Goal: Contribute content: Contribute content

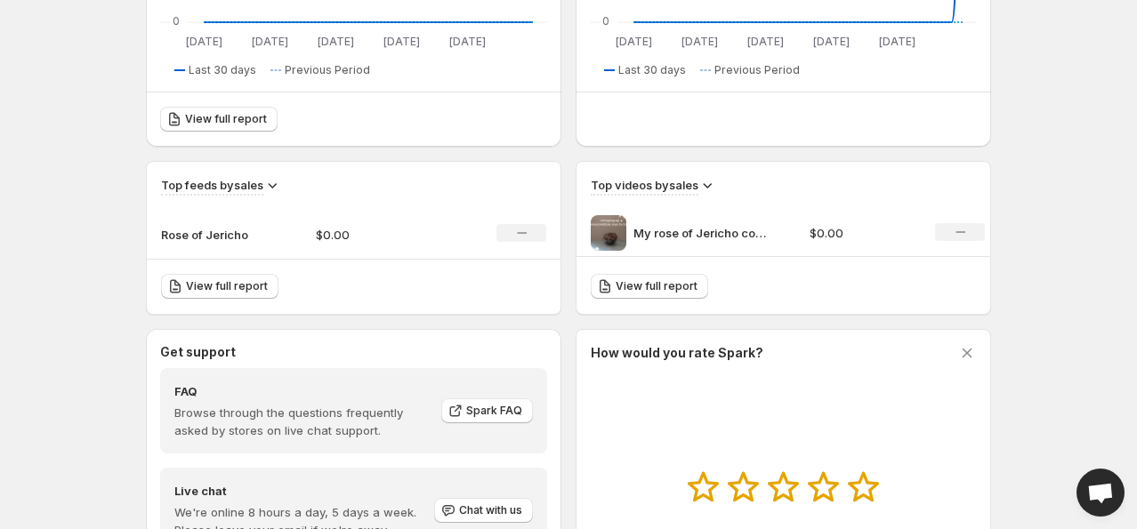
scroll to position [470, 0]
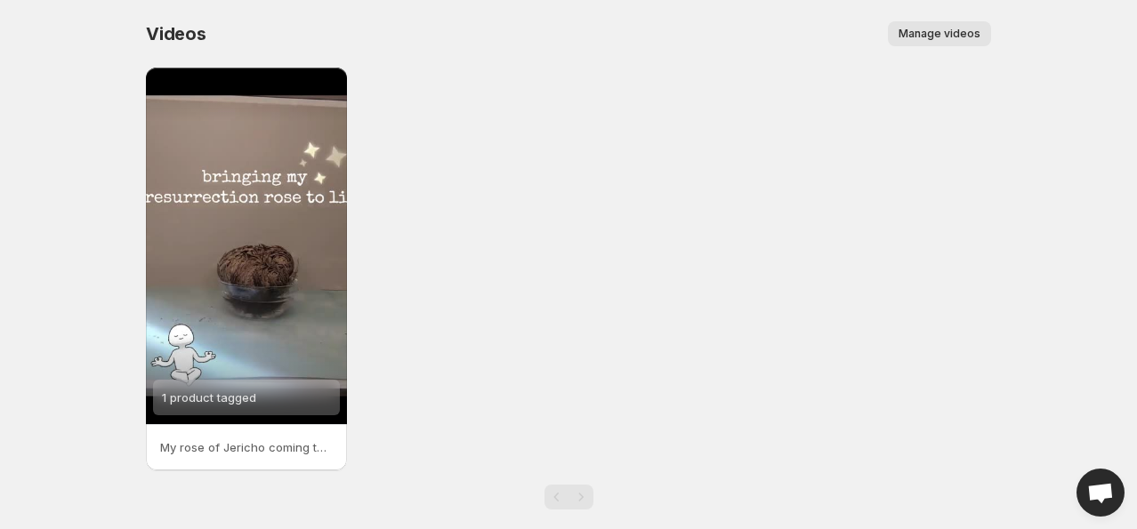
click at [952, 28] on span "Manage videos" at bounding box center [939, 34] width 82 height 14
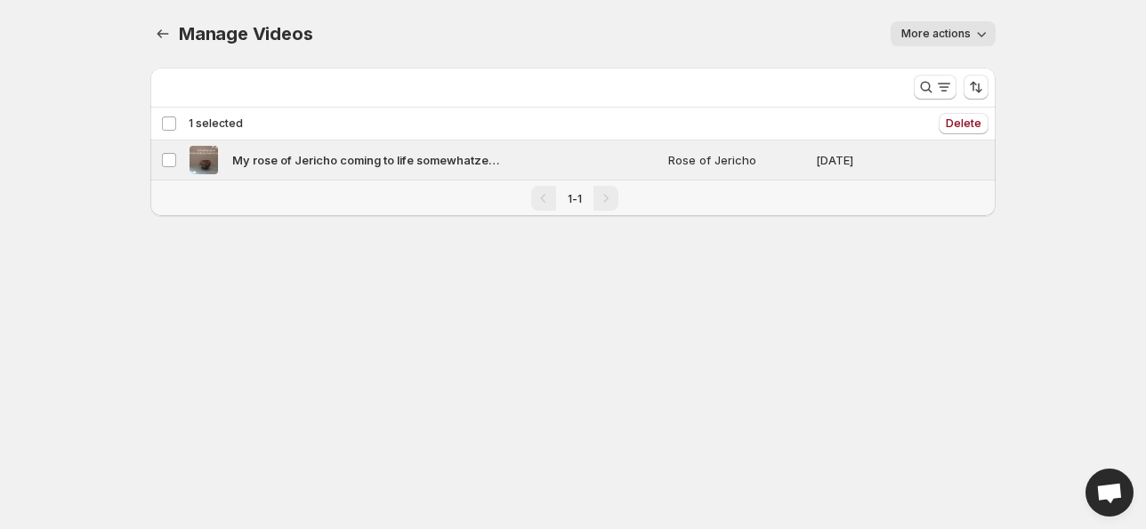
click at [972, 38] on icon "button" at bounding box center [981, 34] width 18 height 18
click at [592, 337] on body "Home Feeds Videos Subscription Settings Manage Videos. This page is ready Manag…" at bounding box center [573, 264] width 1146 height 529
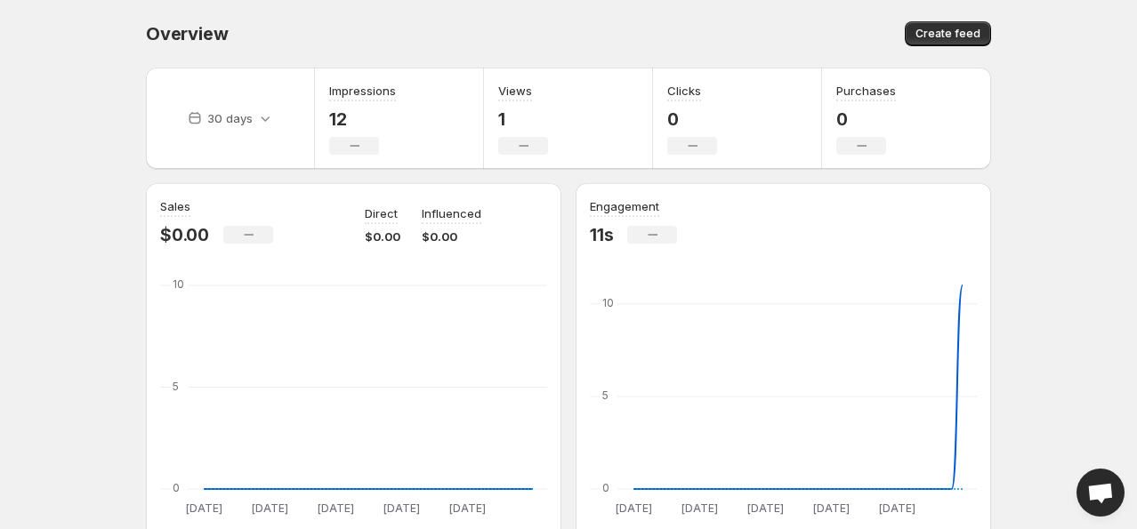
scroll to position [463, 0]
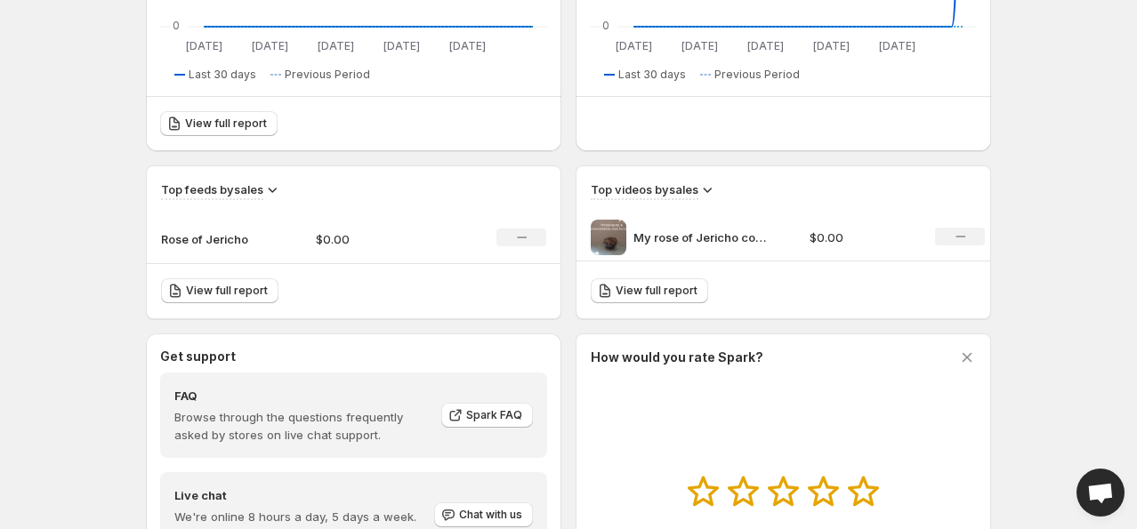
click at [962, 238] on icon "No change" at bounding box center [960, 236] width 10 height 14
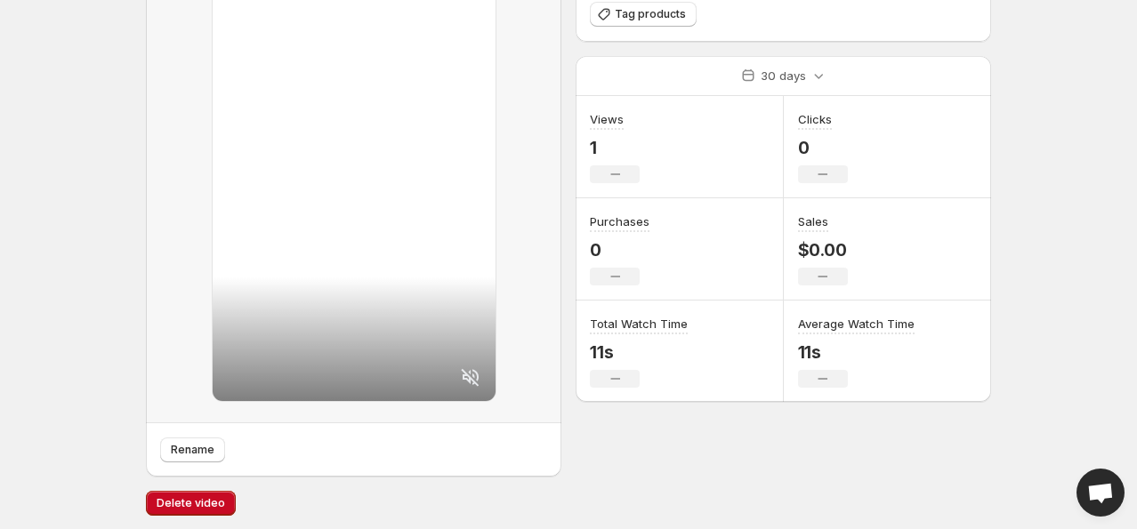
scroll to position [210, 0]
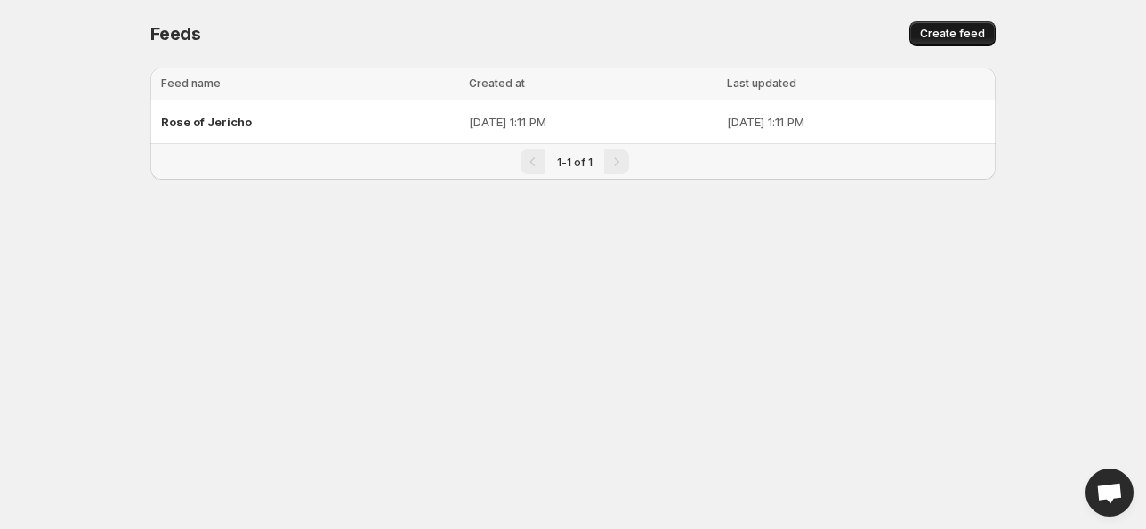
click at [968, 36] on span "Create feed" at bounding box center [952, 34] width 65 height 14
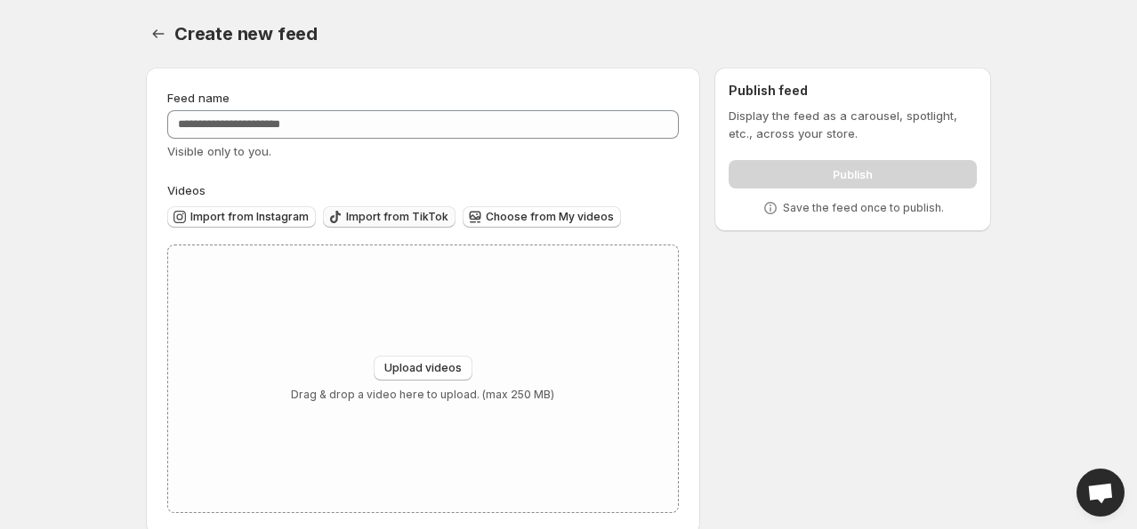
click at [382, 213] on span "Import from TikTok" at bounding box center [397, 217] width 102 height 14
click at [163, 36] on icon "Settings" at bounding box center [158, 34] width 18 height 18
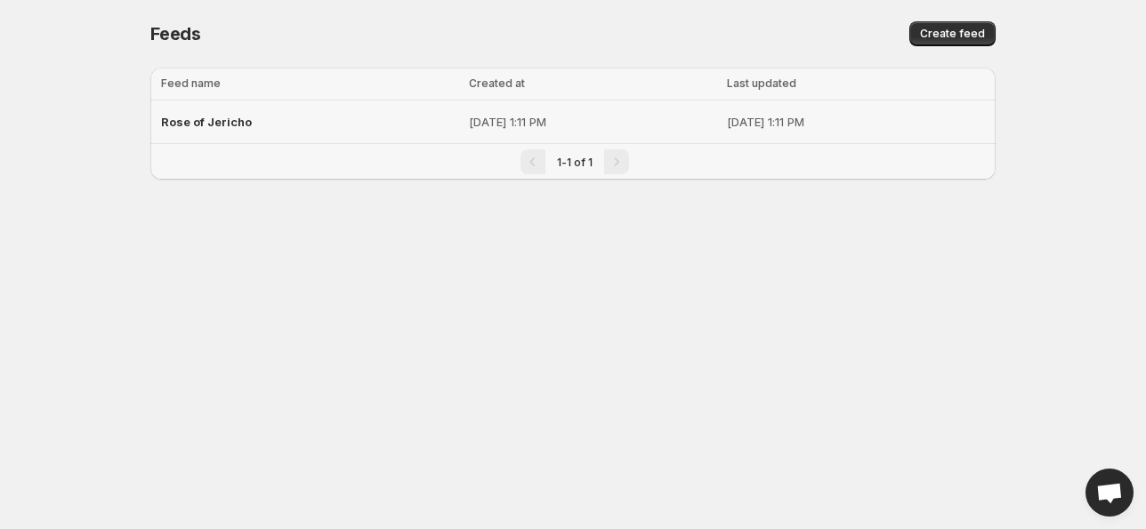
click at [217, 117] on span "Rose of Jericho" at bounding box center [206, 122] width 91 height 14
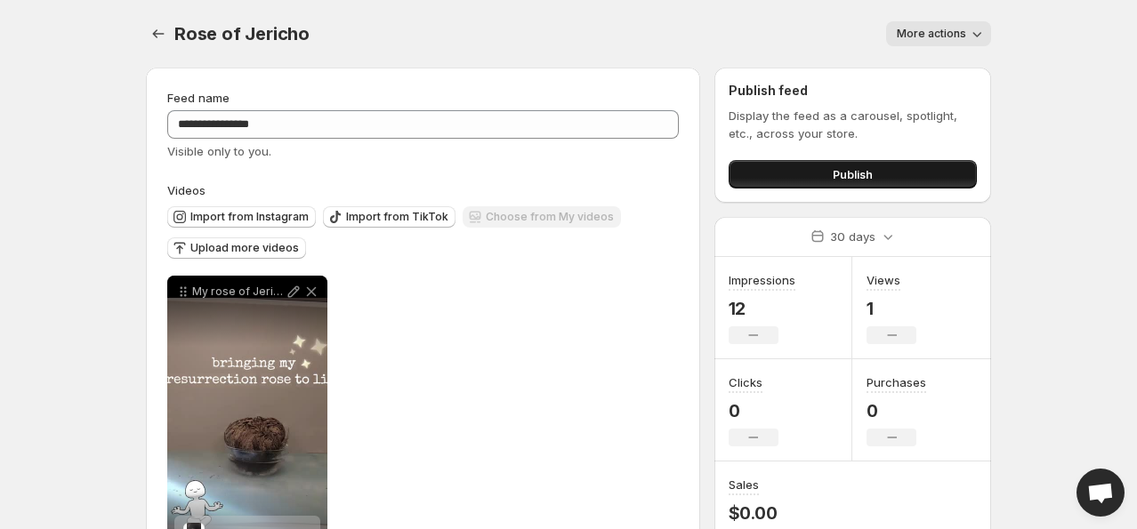
click at [846, 174] on span "Publish" at bounding box center [853, 174] width 40 height 18
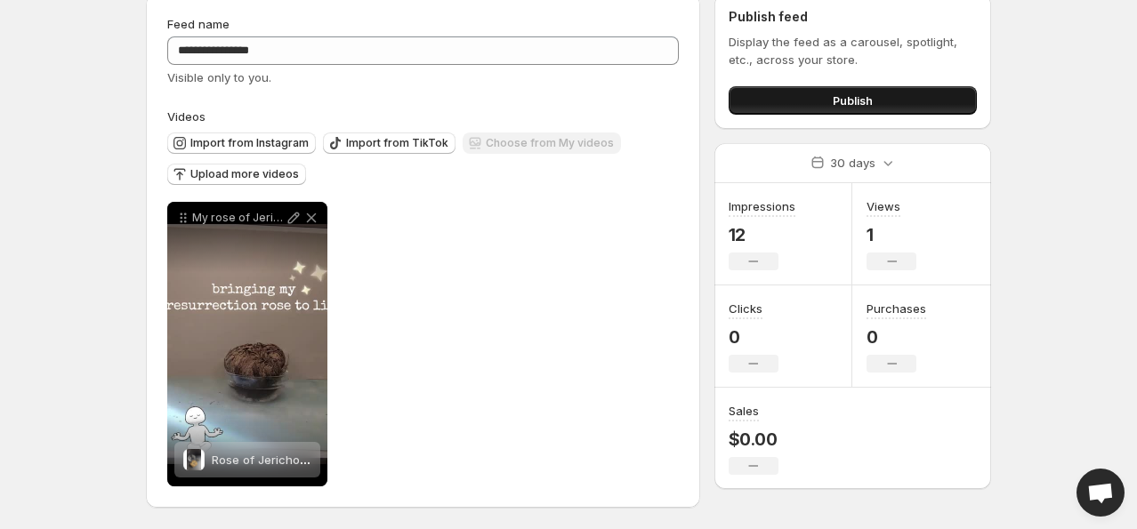
click at [857, 96] on span "Publish" at bounding box center [853, 101] width 40 height 18
click at [778, 100] on button "Publish" at bounding box center [853, 100] width 248 height 28
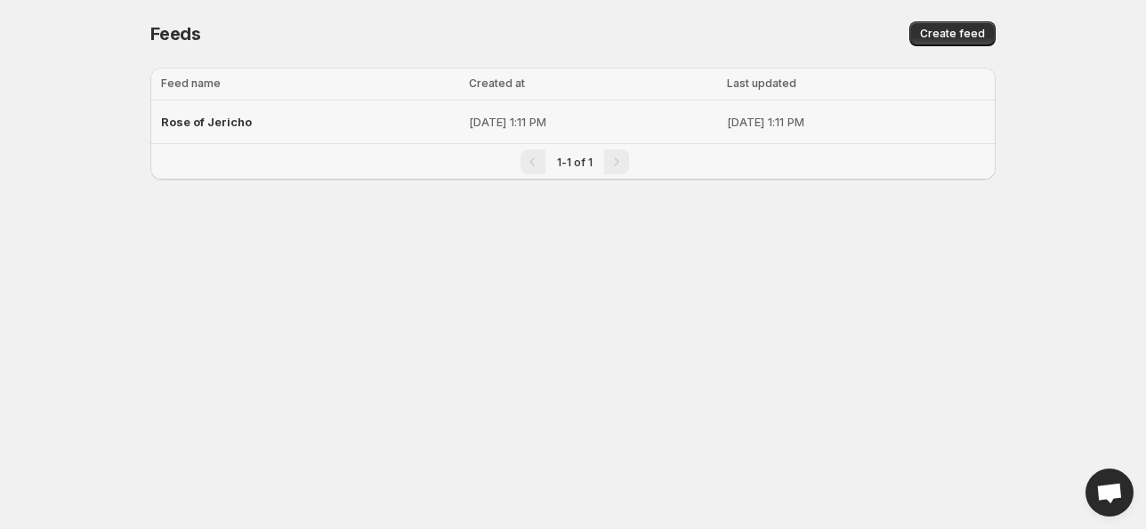
click at [180, 112] on div "Rose of Jericho" at bounding box center [309, 122] width 297 height 32
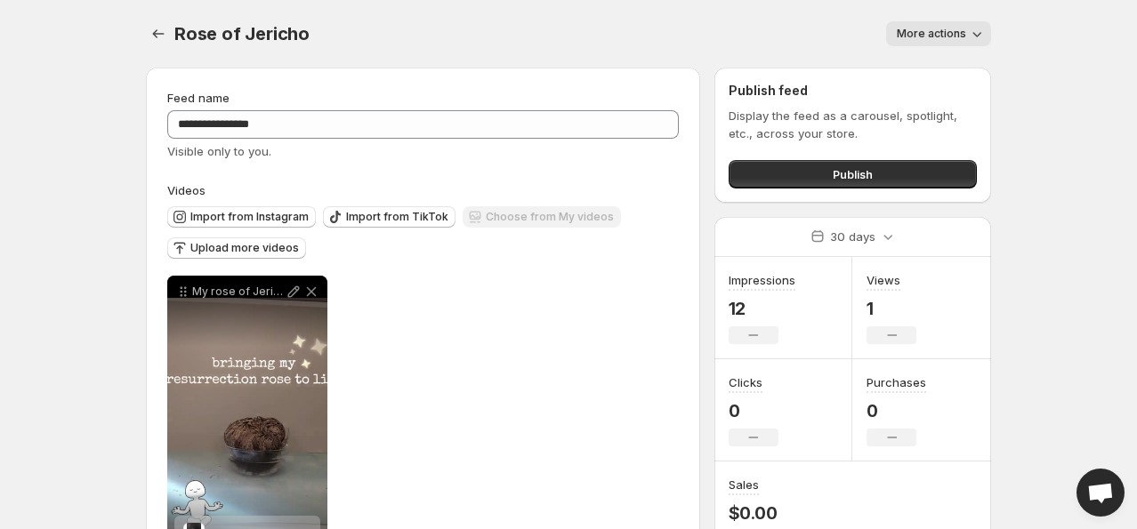
click at [955, 36] on span "More actions" at bounding box center [931, 34] width 69 height 14
click at [917, 59] on button "Delete" at bounding box center [917, 70] width 46 height 28
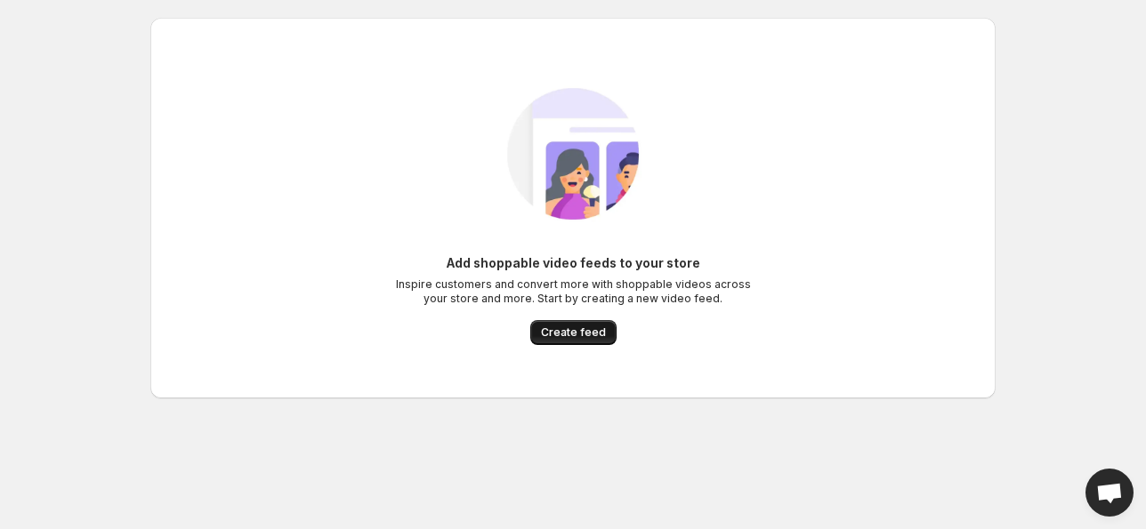
click at [593, 326] on span "Create feed" at bounding box center [573, 333] width 65 height 14
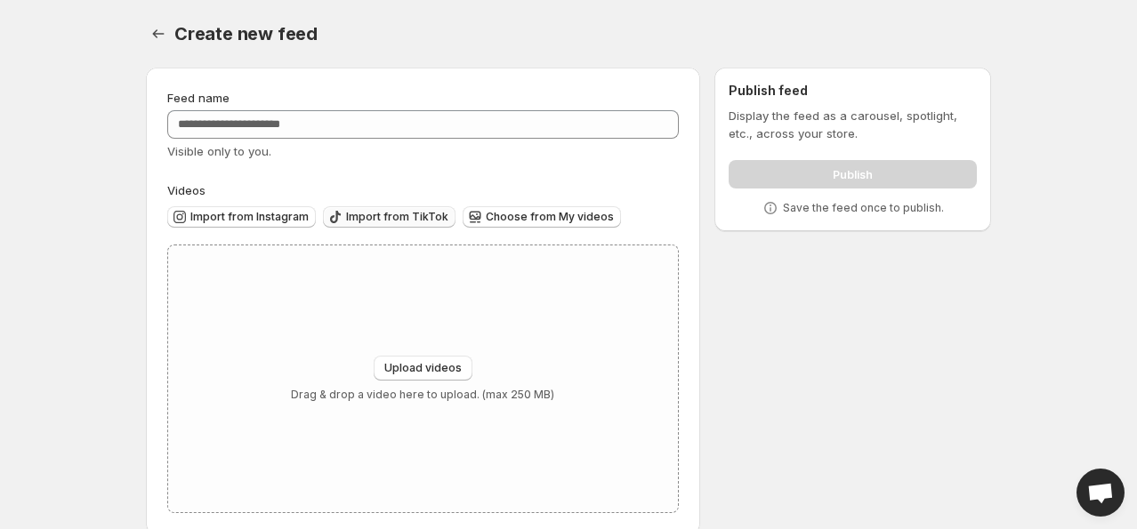
click at [391, 223] on span "Import from TikTok" at bounding box center [397, 217] width 102 height 14
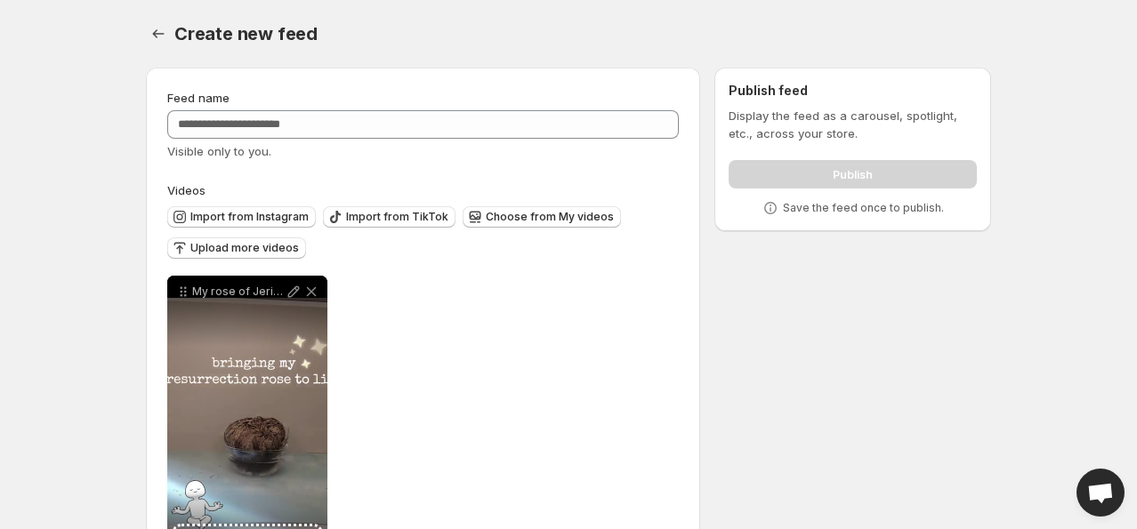
scroll to position [75, 0]
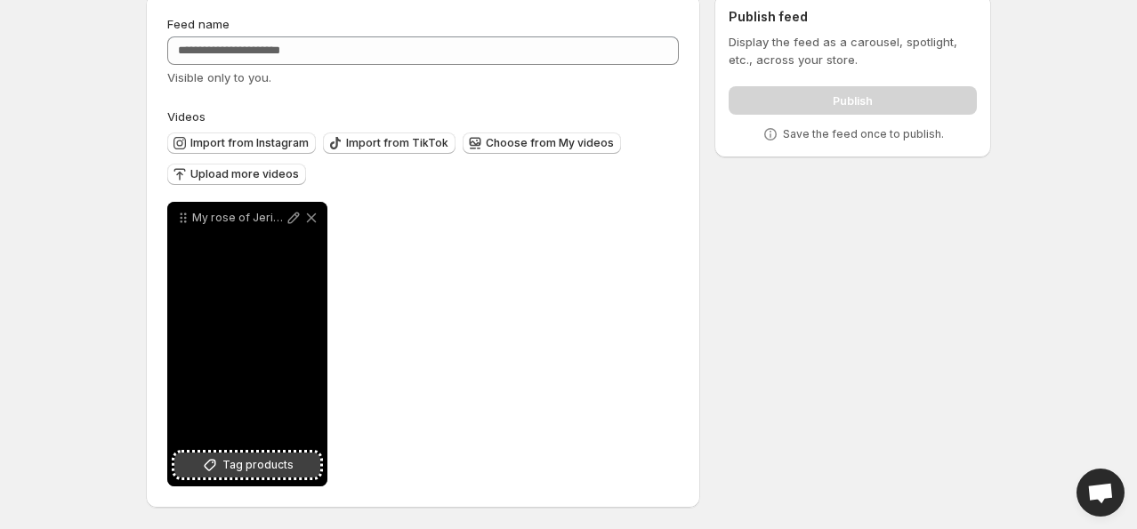
click at [277, 470] on span "Tag products" at bounding box center [257, 465] width 71 height 18
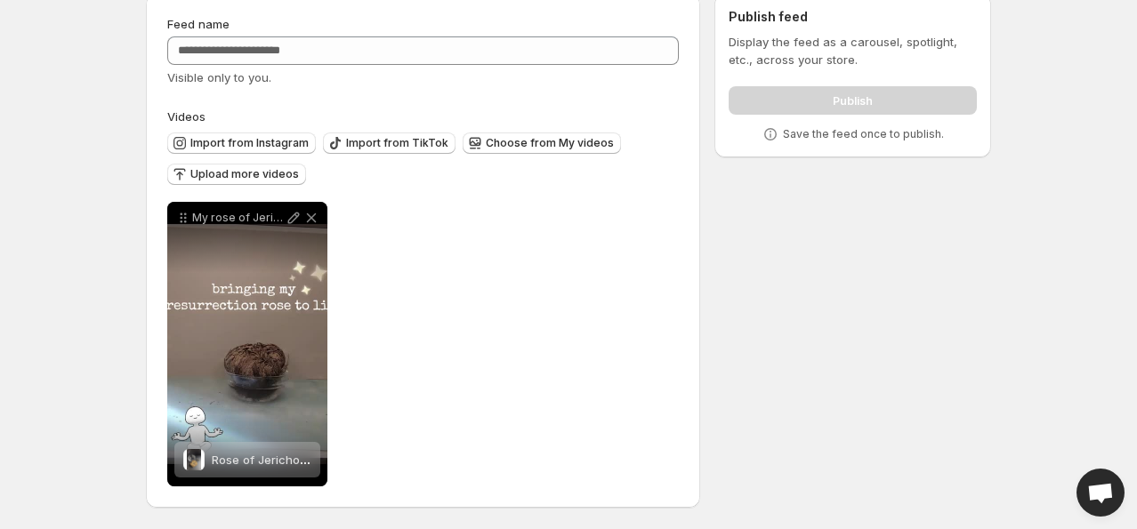
scroll to position [0, 0]
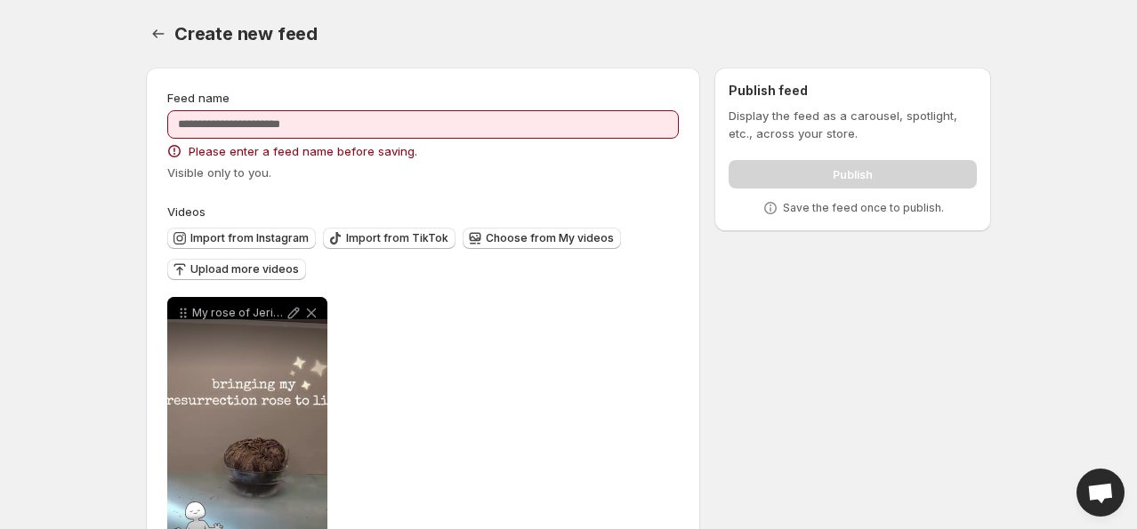
click at [535, 401] on div "**********" at bounding box center [422, 439] width 511 height 285
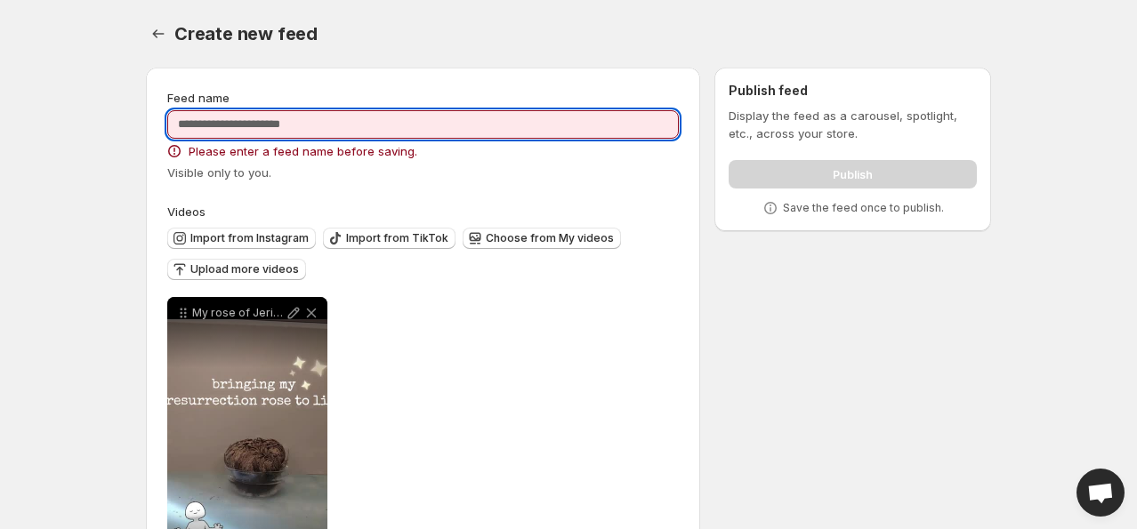
click at [338, 118] on input "Feed name" at bounding box center [422, 124] width 511 height 28
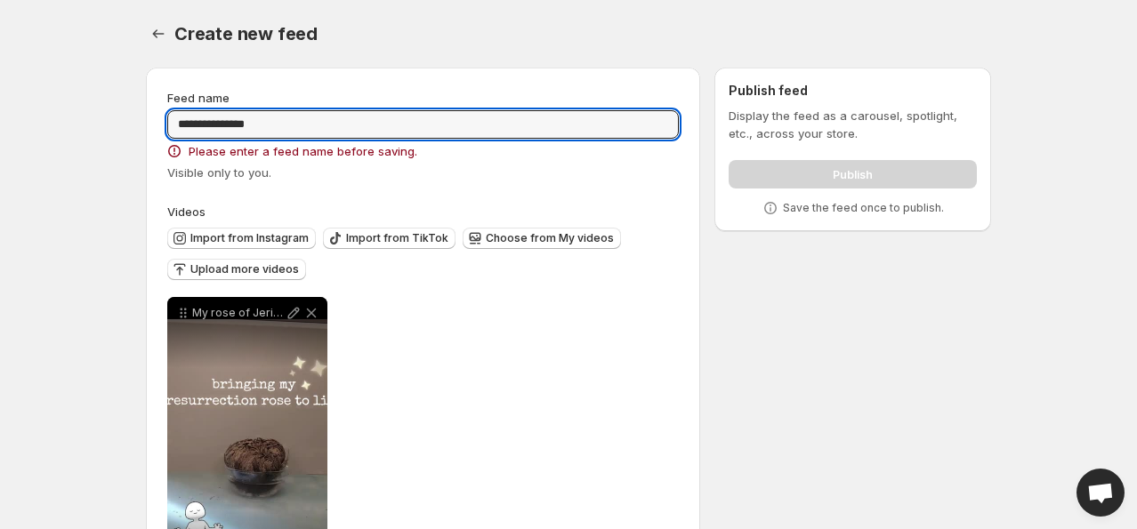
type input "**********"
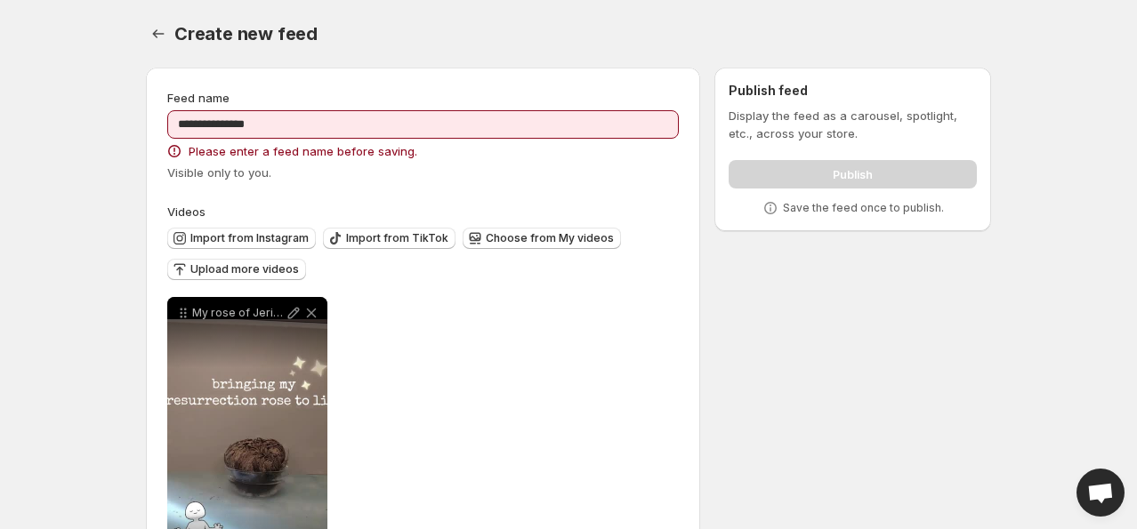
click at [512, 367] on div "**********" at bounding box center [422, 439] width 511 height 285
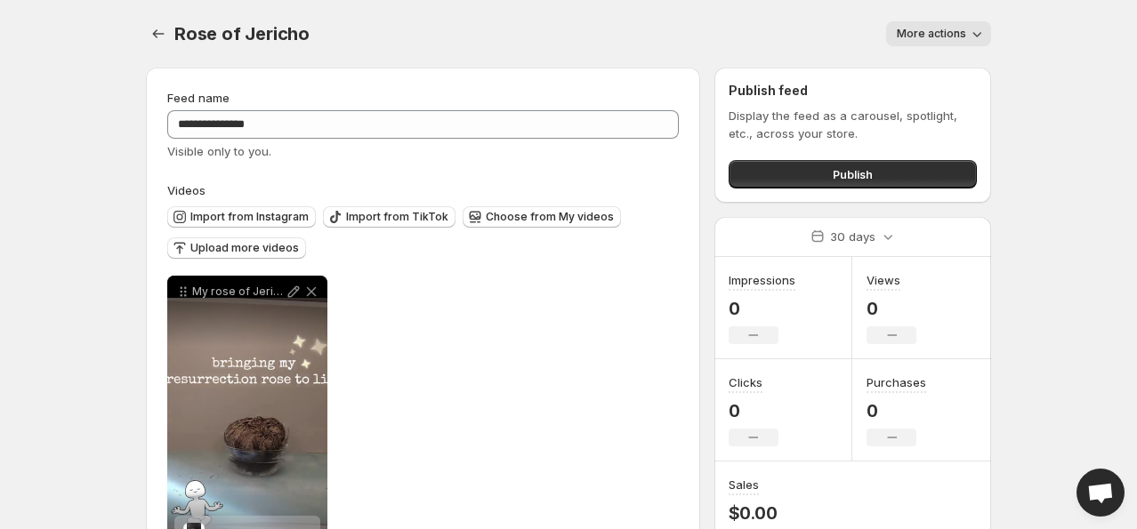
click at [914, 37] on span "More actions" at bounding box center [931, 34] width 69 height 14
click at [752, 29] on div "More actions" at bounding box center [661, 33] width 660 height 25
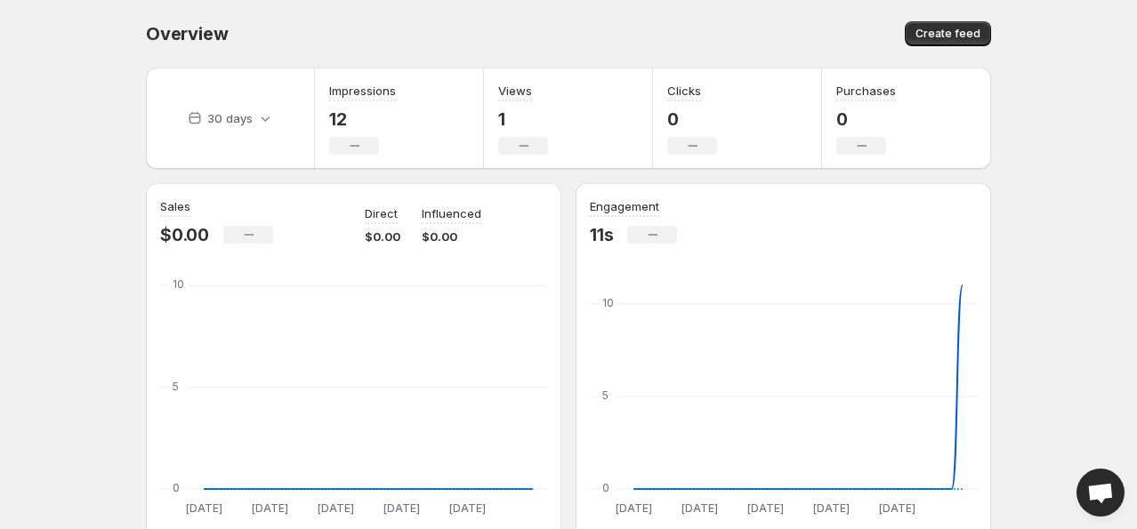
scroll to position [463, 0]
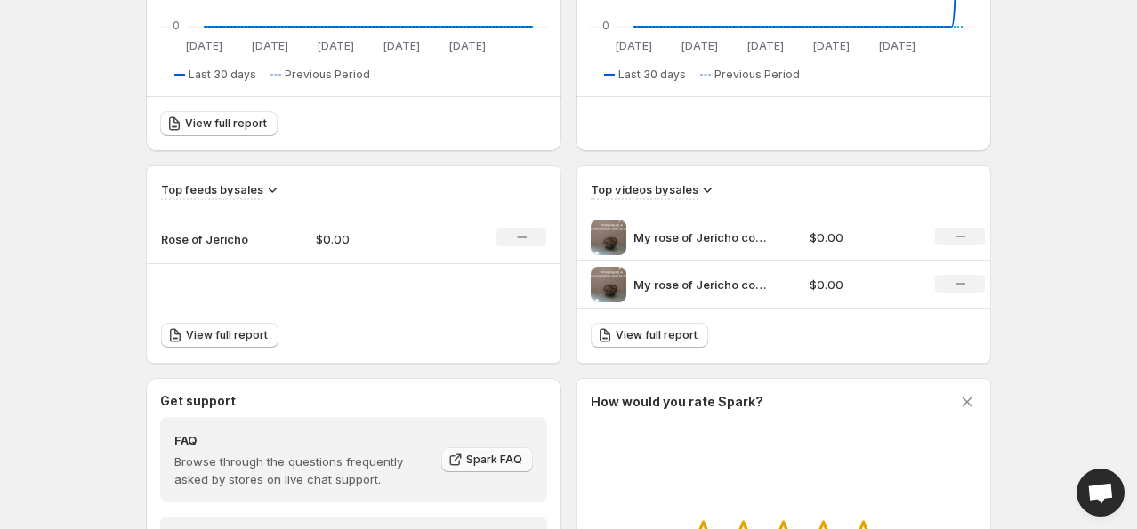
click at [485, 459] on span "Spark FAQ" at bounding box center [494, 460] width 56 height 14
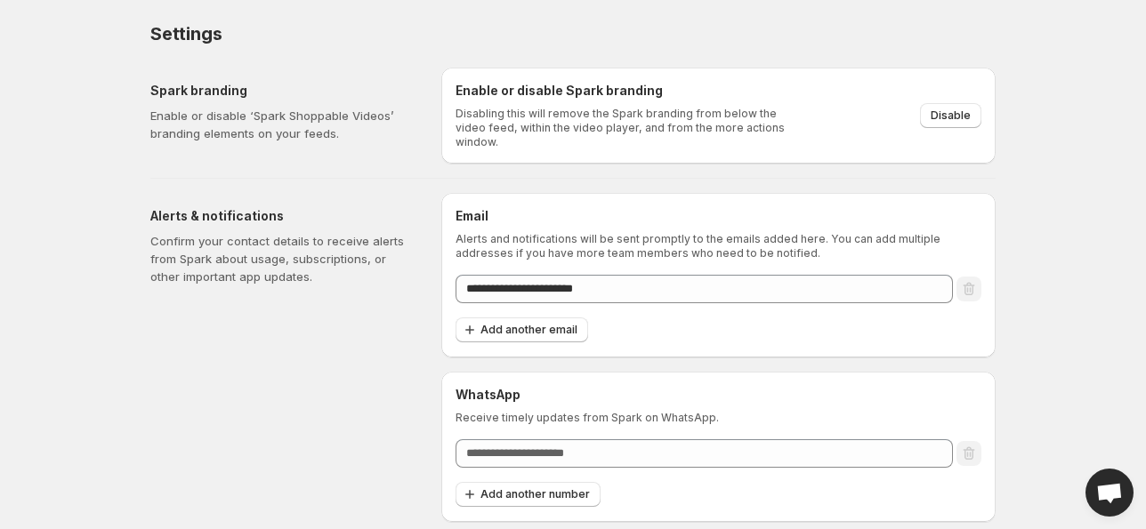
click at [1136, 423] on body "**********" at bounding box center [573, 264] width 1146 height 529
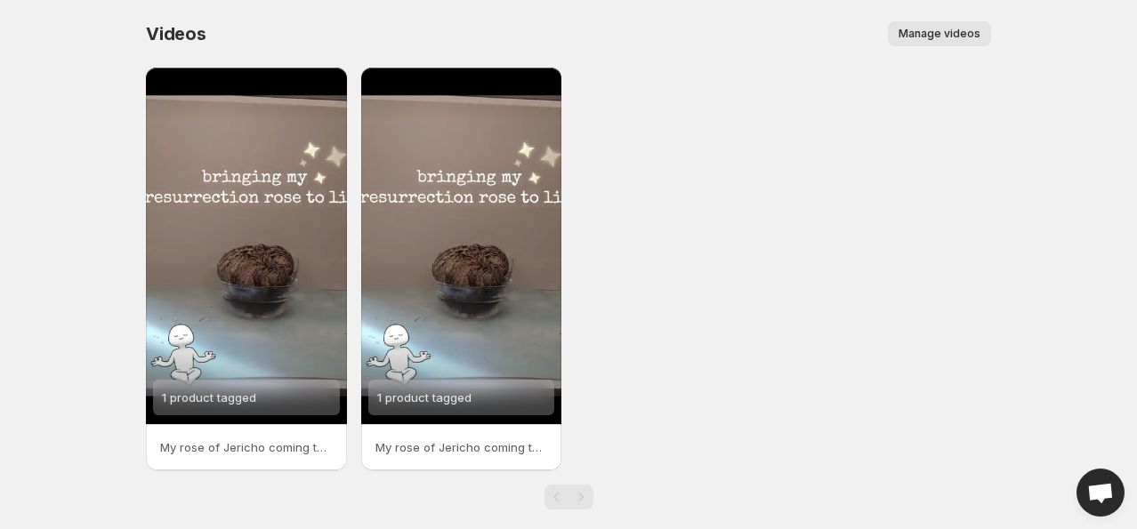
click at [942, 43] on button "Manage videos" at bounding box center [939, 33] width 103 height 25
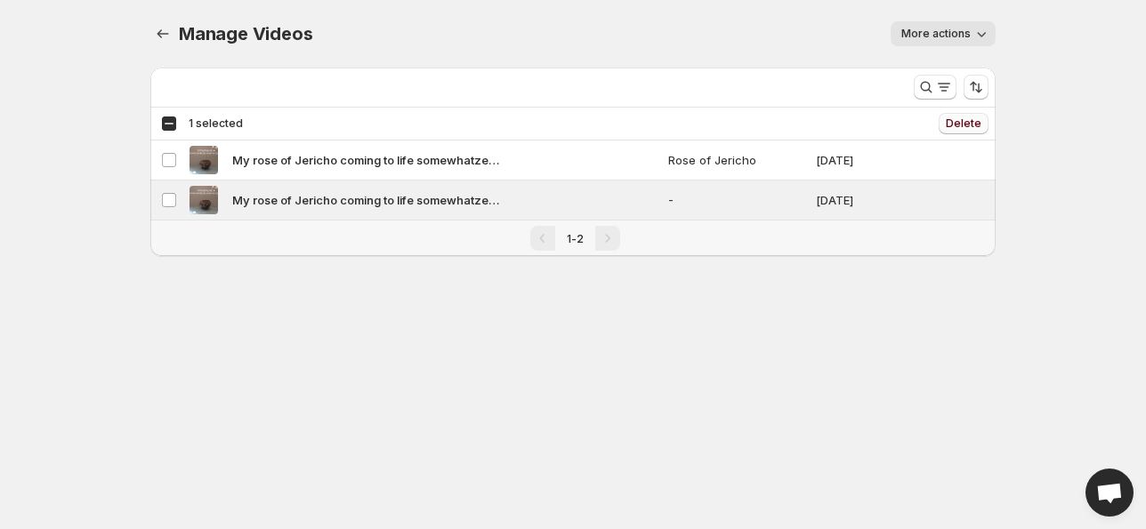
click at [963, 123] on span "Delete" at bounding box center [964, 124] width 36 height 14
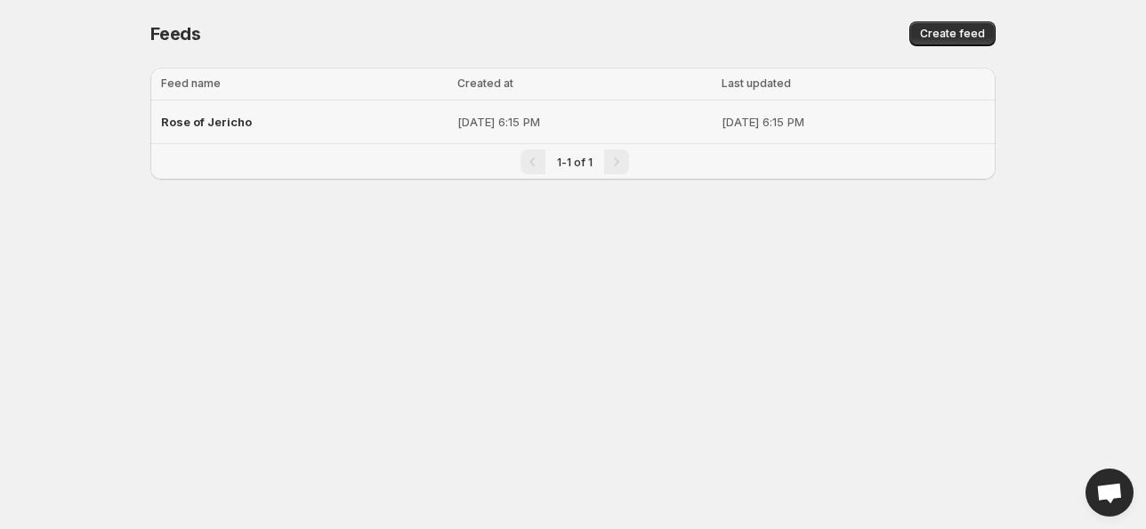
click at [204, 130] on div "Rose of Jericho" at bounding box center [304, 122] width 286 height 32
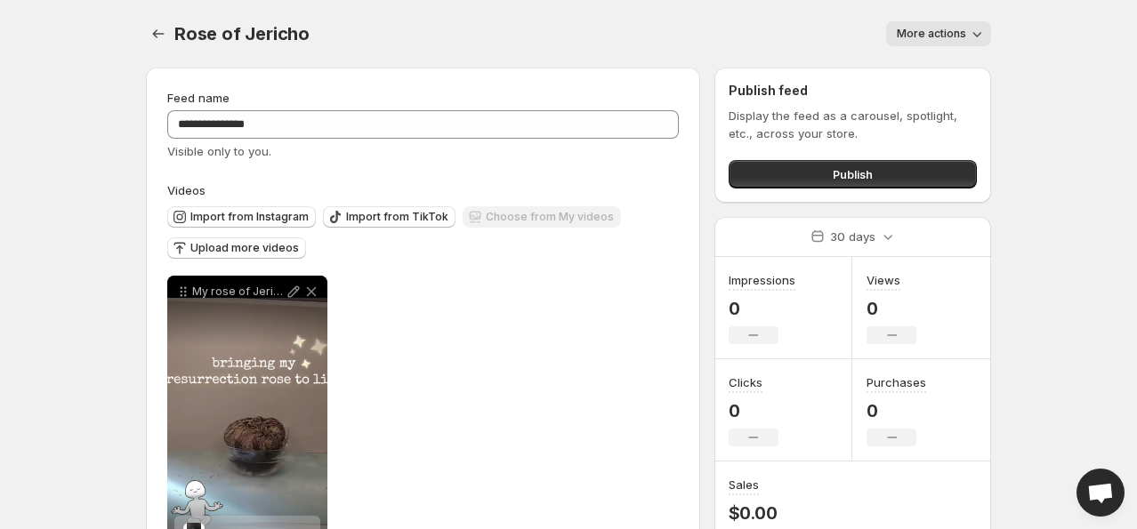
scroll to position [75, 0]
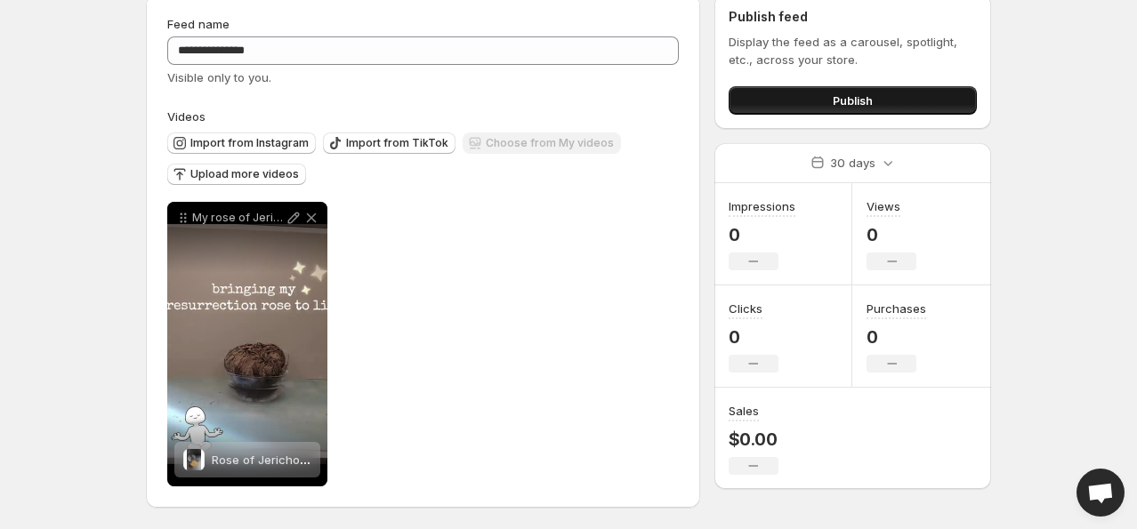
click at [856, 101] on span "Publish" at bounding box center [853, 101] width 40 height 18
click at [881, 94] on button "Publish" at bounding box center [853, 100] width 248 height 28
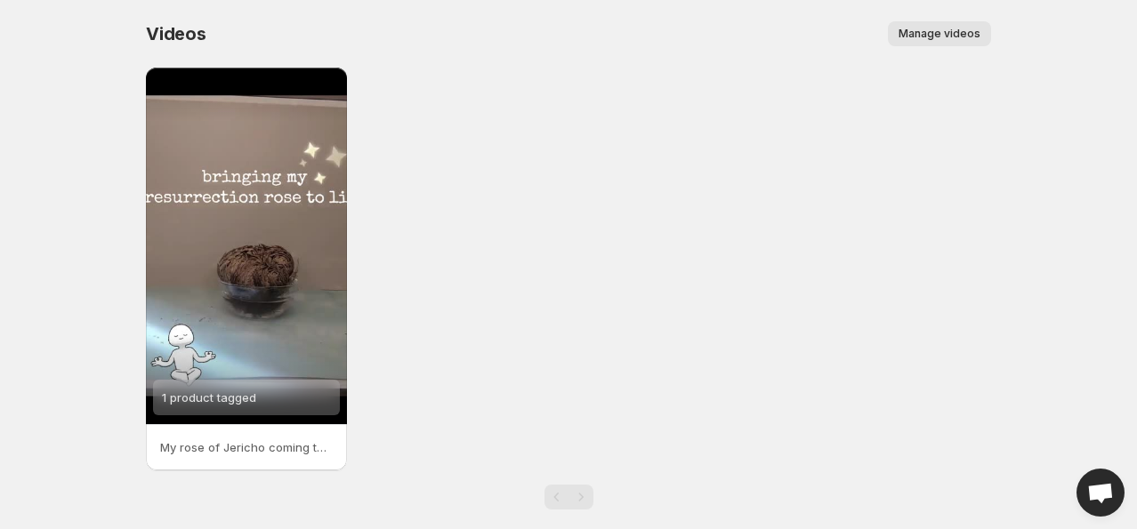
click at [939, 44] on button "Manage videos" at bounding box center [939, 33] width 103 height 25
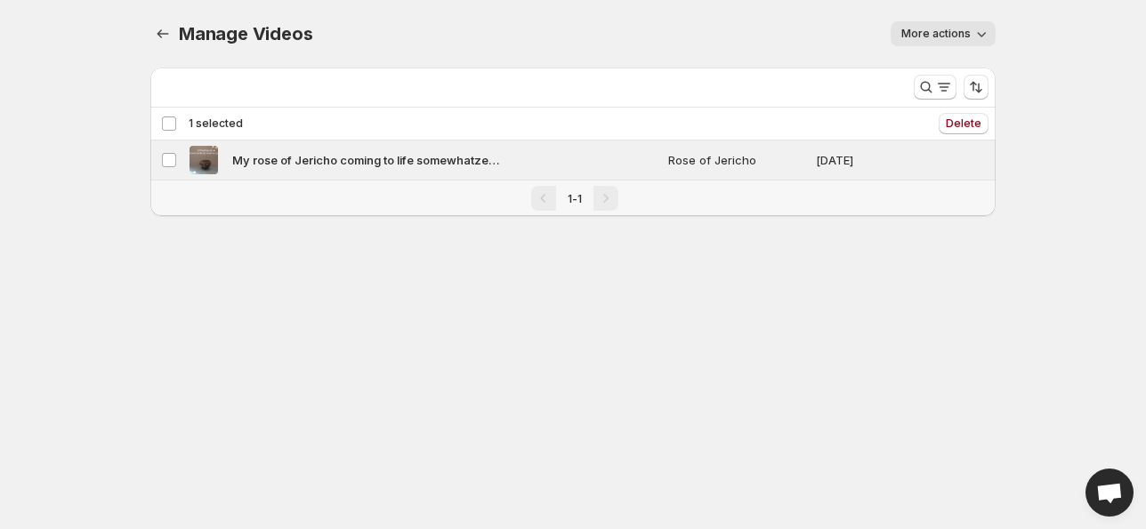
click at [970, 37] on button "More actions" at bounding box center [942, 33] width 105 height 25
click at [968, 128] on span "Delete" at bounding box center [964, 124] width 36 height 14
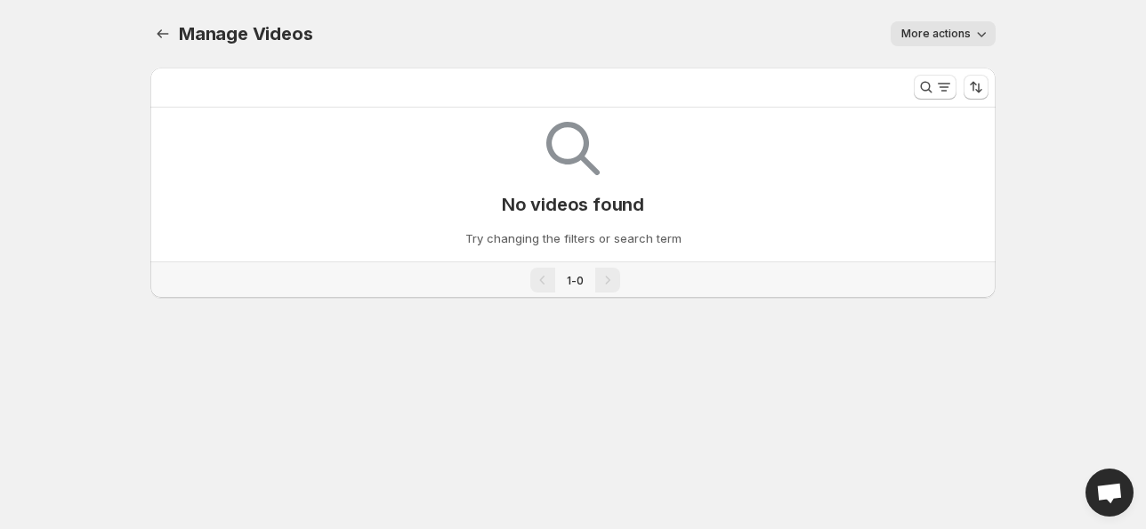
click at [968, 23] on button "More actions" at bounding box center [942, 33] width 105 height 25
click at [877, 312] on div "Manage Videos. This page is ready Manage Videos More actions More actions More …" at bounding box center [573, 170] width 888 height 341
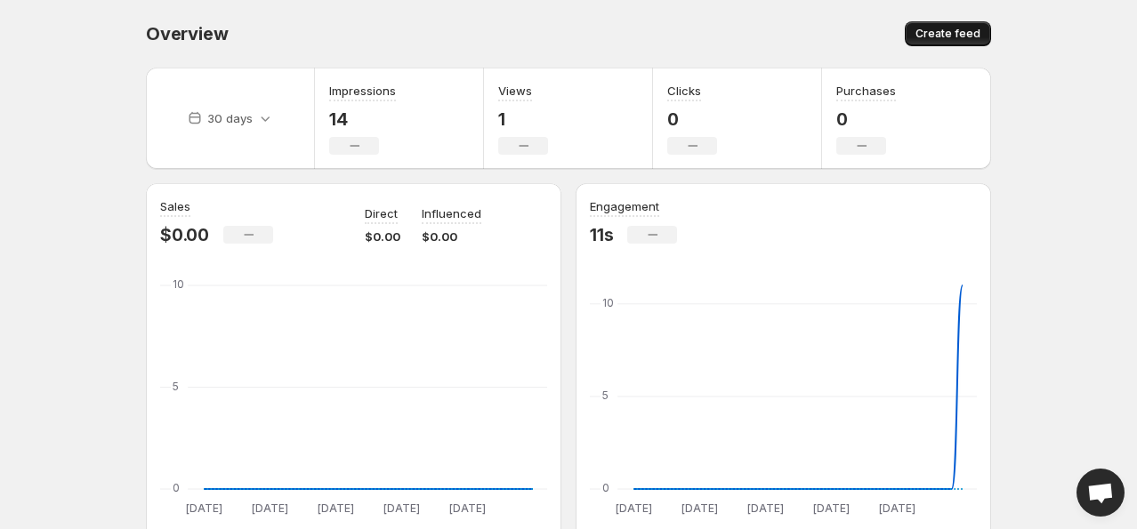
click at [948, 26] on button "Create feed" at bounding box center [948, 33] width 86 height 25
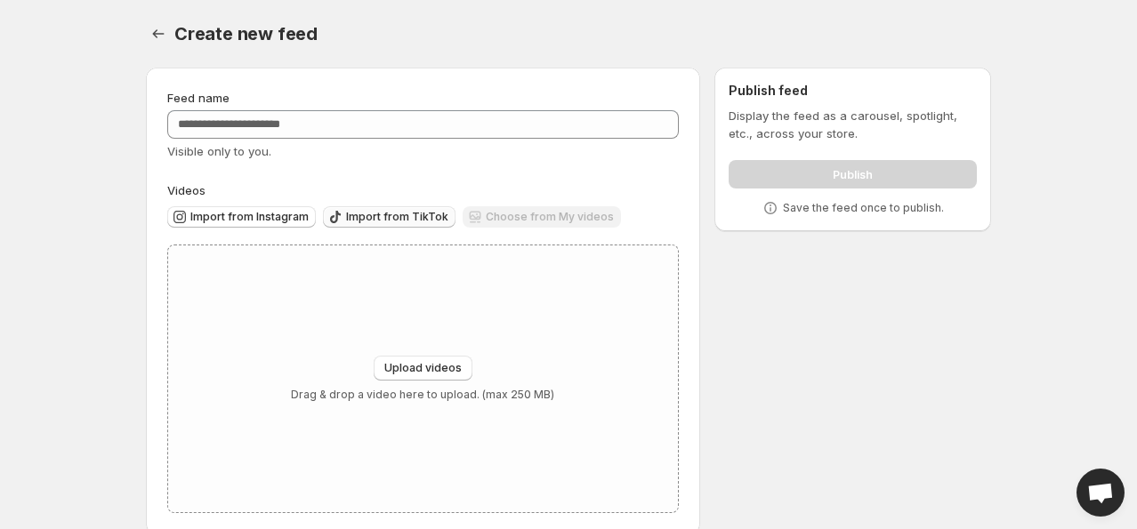
click at [414, 216] on span "Import from TikTok" at bounding box center [397, 217] width 102 height 14
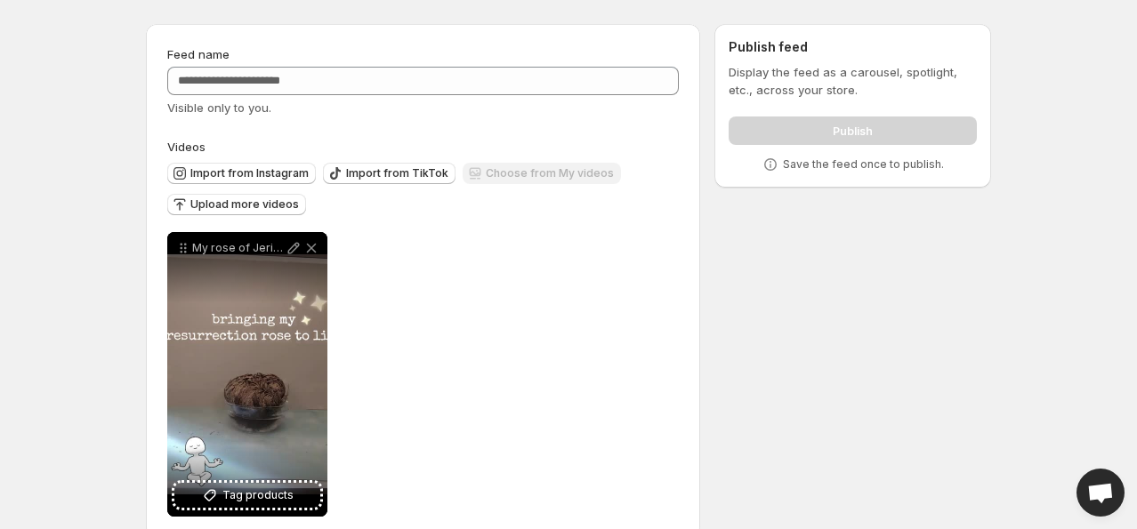
scroll to position [75, 0]
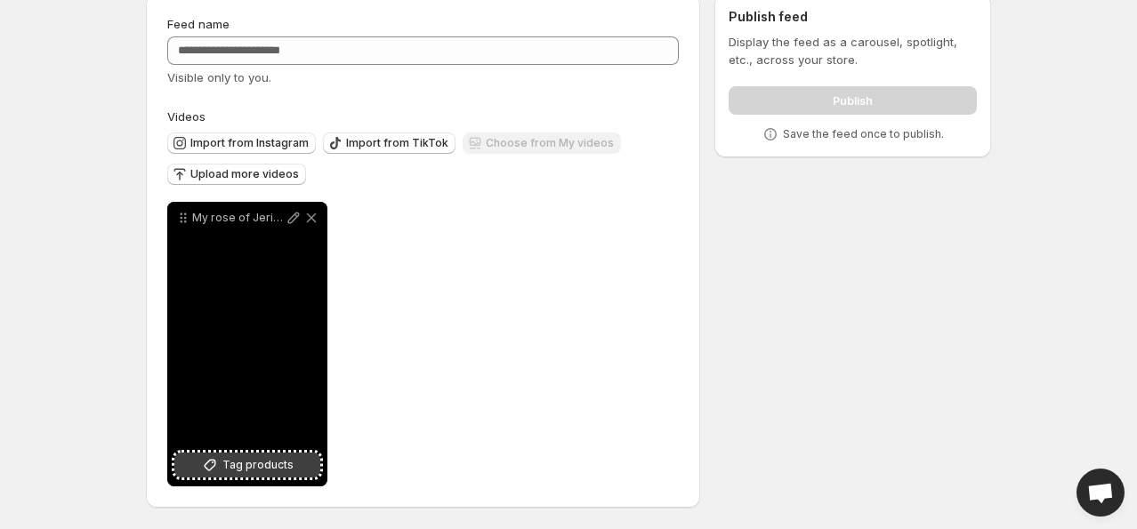
click at [263, 474] on button "Tag products" at bounding box center [247, 465] width 146 height 25
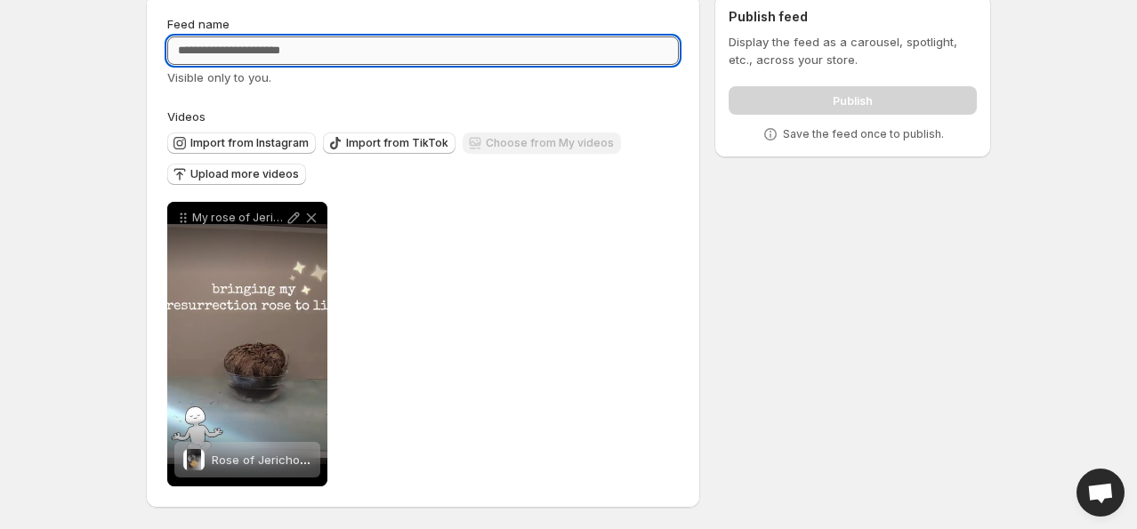
click at [336, 52] on input "Feed name" at bounding box center [422, 50] width 511 height 28
type input "**********"
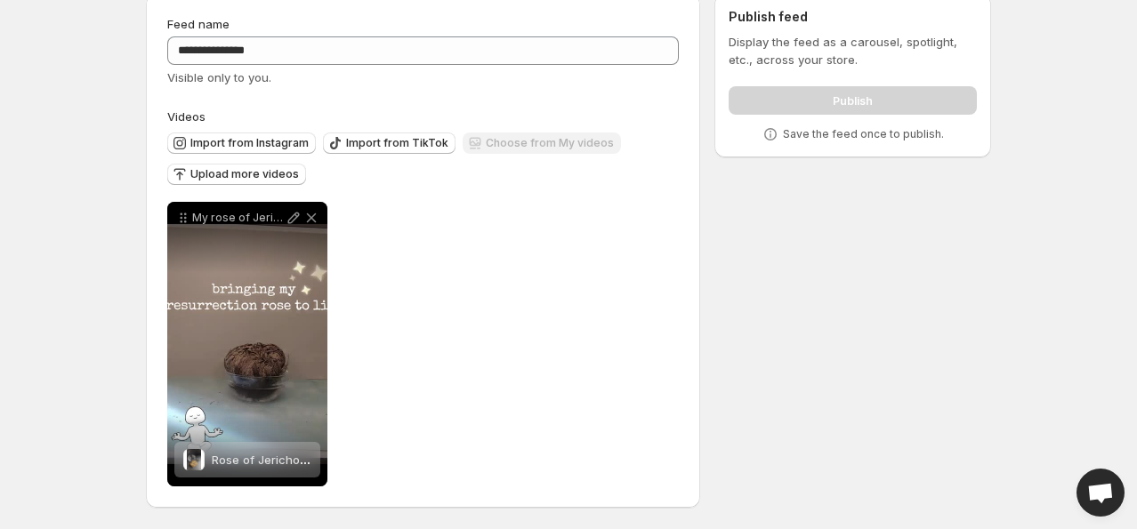
click at [420, 251] on div "**********" at bounding box center [422, 344] width 511 height 285
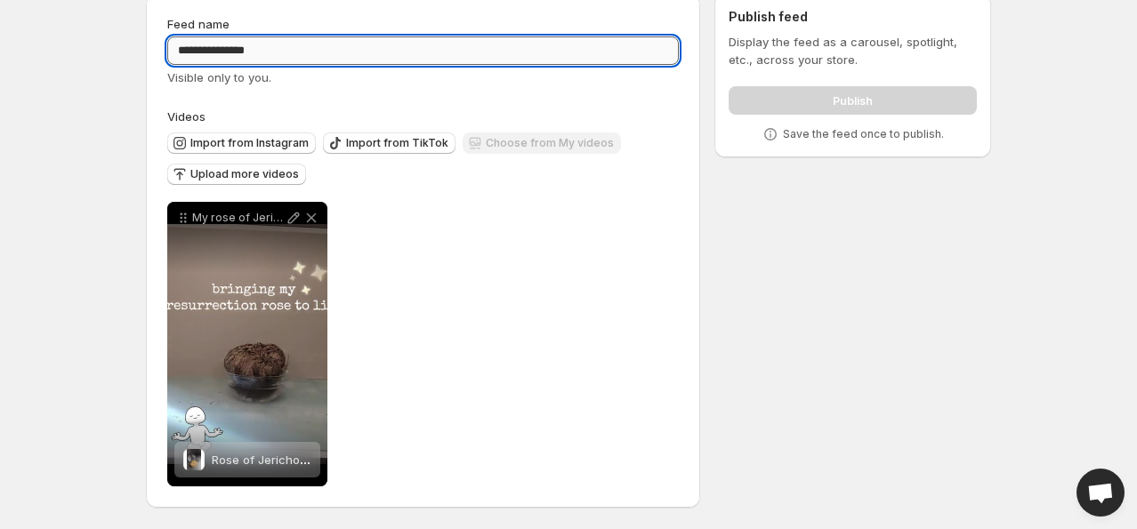
click at [278, 43] on input "**********" at bounding box center [422, 50] width 511 height 28
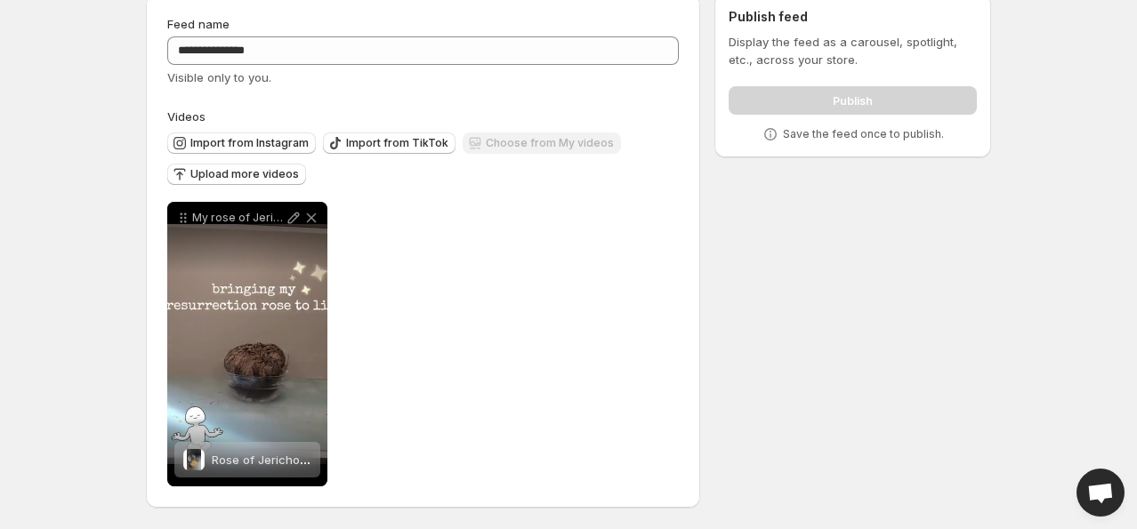
scroll to position [0, 0]
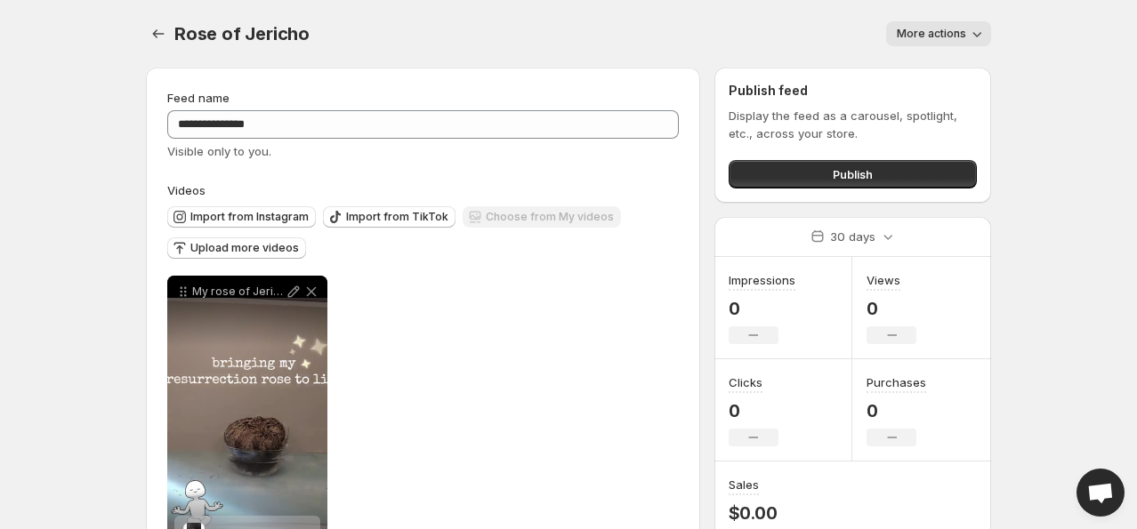
scroll to position [75, 0]
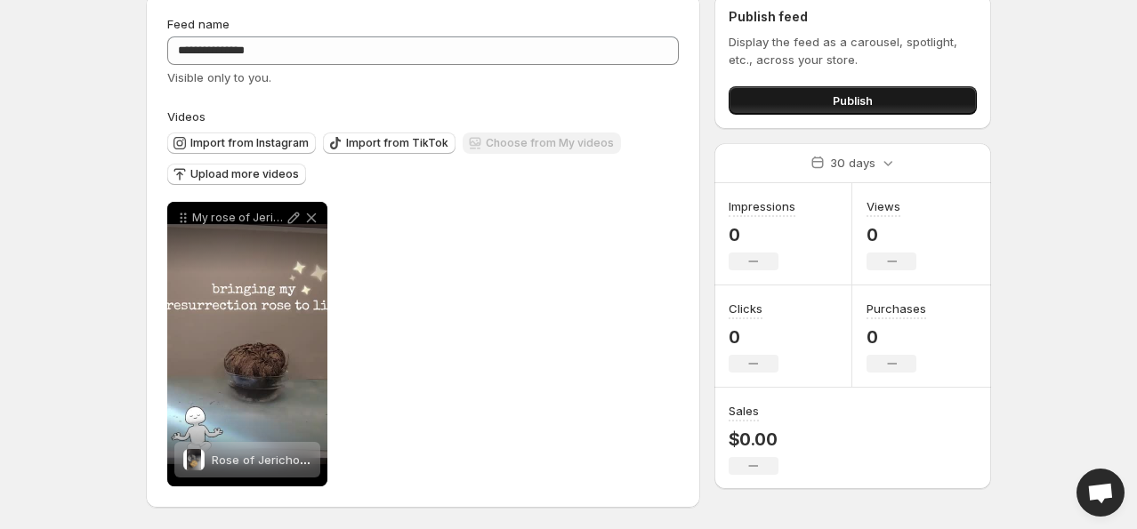
click at [780, 103] on button "Publish" at bounding box center [853, 100] width 248 height 28
